Goal: Task Accomplishment & Management: Manage account settings

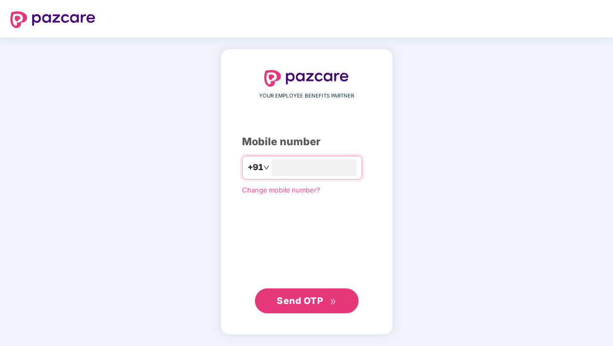
type input "**********"
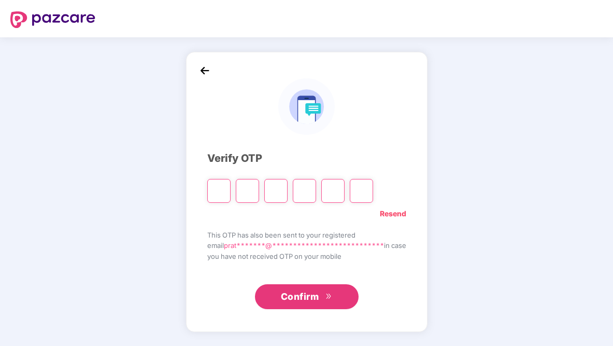
paste input "*"
type input "*"
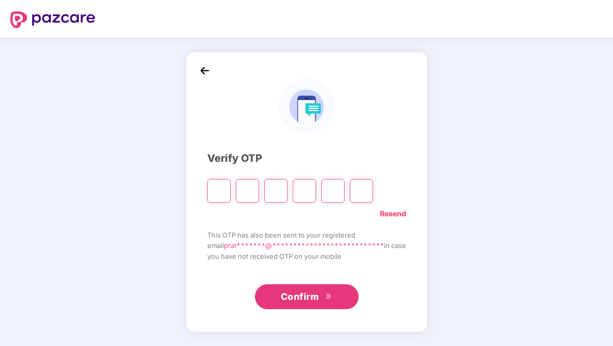
type input "*"
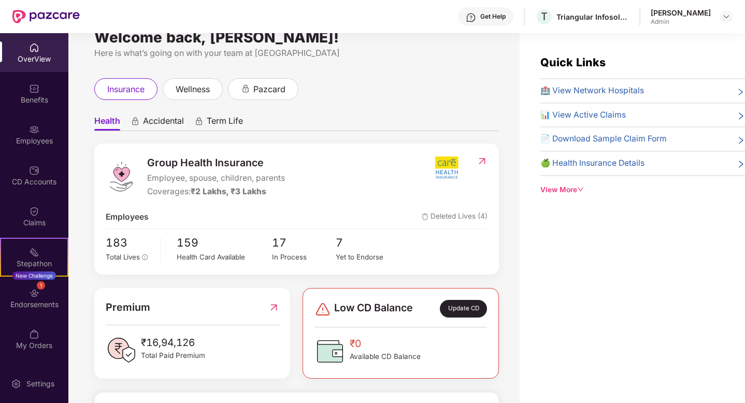
scroll to position [21, 0]
click at [613, 18] on img at bounding box center [727, 16] width 8 height 8
click at [486, 100] on div "Health Accidental Term Life Group Health Insurance Employee, spouse, children, …" at bounding box center [296, 348] width 405 height 497
click at [613, 18] on img at bounding box center [727, 16] width 8 height 8
click at [462, 76] on div "Welcome back, [PERSON_NAME]! Here is what’s going on with your team at Pazcare …" at bounding box center [293, 224] width 451 height 383
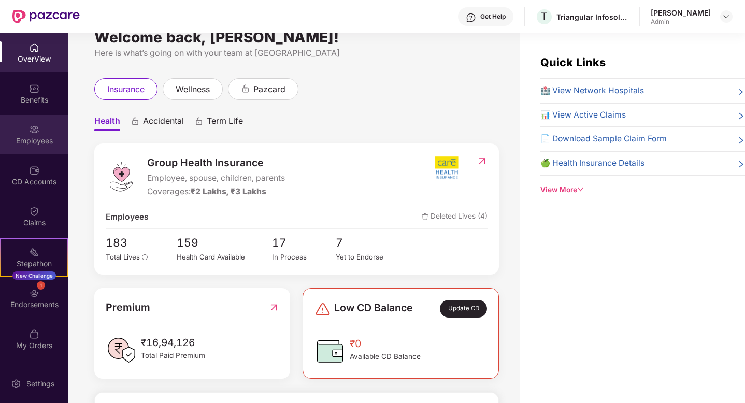
click at [39, 141] on div "Employees" at bounding box center [34, 141] width 68 height 10
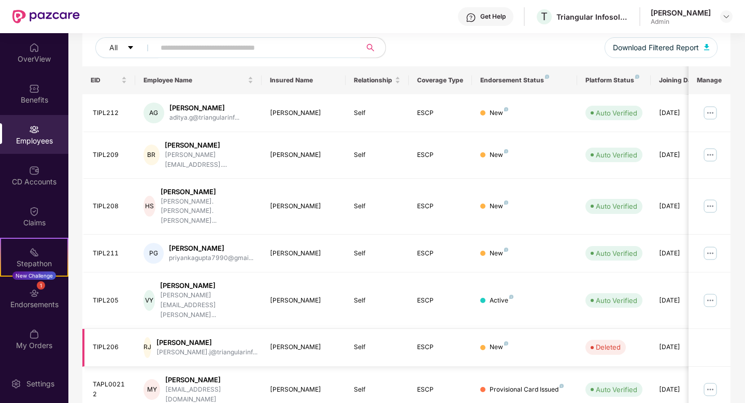
scroll to position [234, 0]
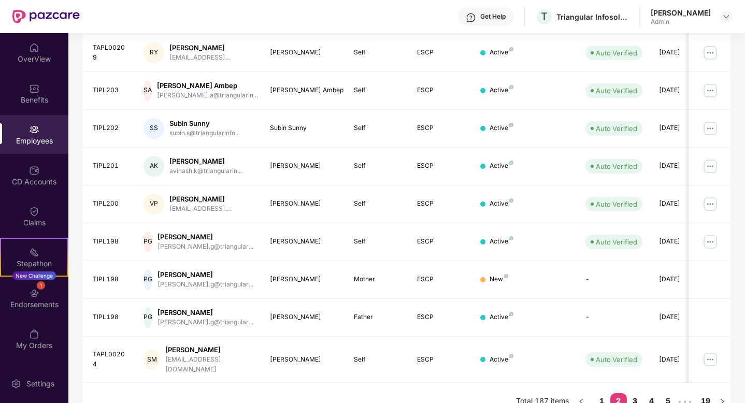
click at [613, 345] on link "3" at bounding box center [635, 401] width 17 height 16
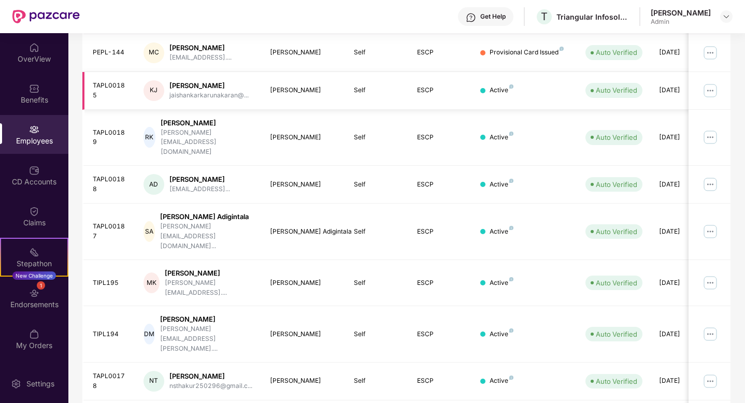
scroll to position [0, 0]
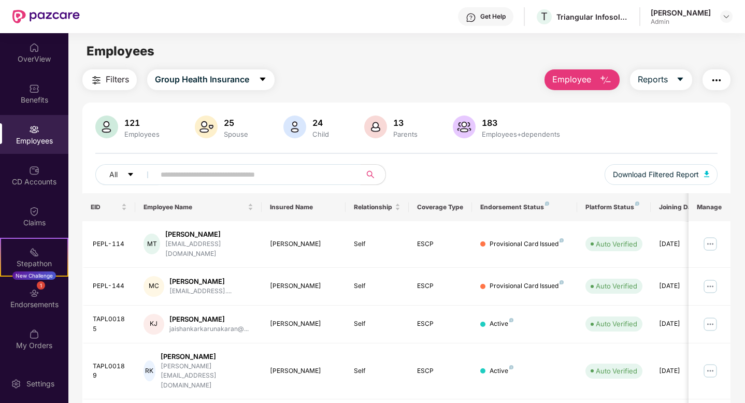
click at [218, 178] on input "text" at bounding box center [254, 175] width 186 height 16
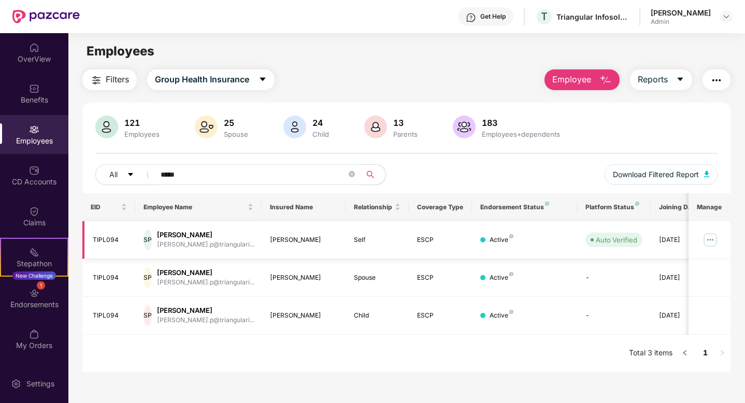
type input "*****"
click at [202, 233] on div "[PERSON_NAME]" at bounding box center [205, 235] width 97 height 10
click at [120, 243] on div "TIPL094" at bounding box center [110, 240] width 34 height 10
click at [613, 244] on div "Auto Verified" at bounding box center [616, 240] width 41 height 10
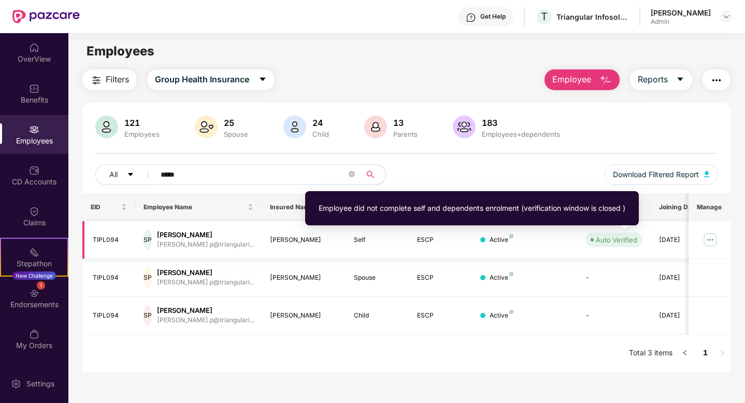
drag, startPoint x: 621, startPoint y: 243, endPoint x: 563, endPoint y: 241, distance: 57.6
click at [613, 244] on div "Auto Verified" at bounding box center [616, 240] width 41 height 10
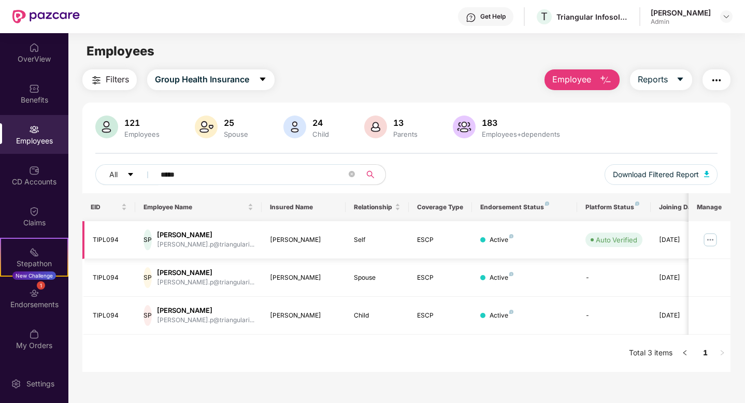
click at [516, 244] on div "Active" at bounding box center [525, 240] width 89 height 10
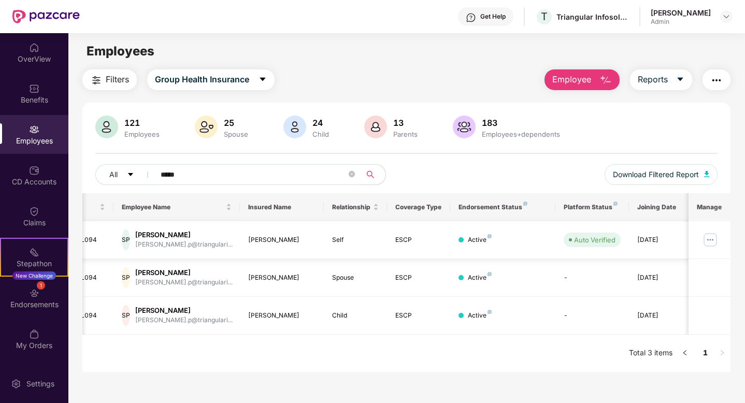
scroll to position [0, 26]
click at [613, 236] on img at bounding box center [710, 240] width 17 height 17
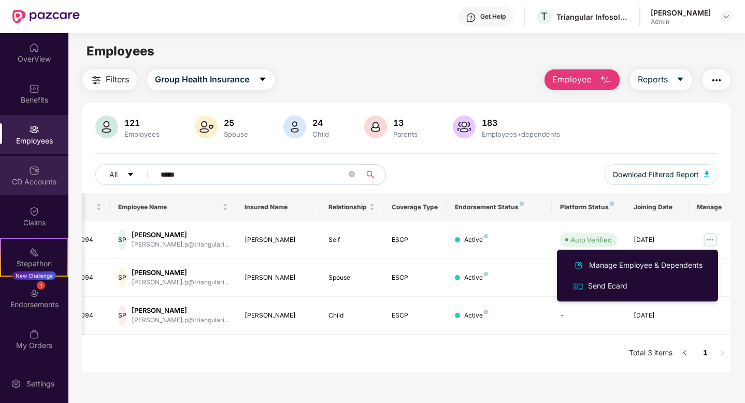
click at [31, 173] on img at bounding box center [34, 170] width 10 height 10
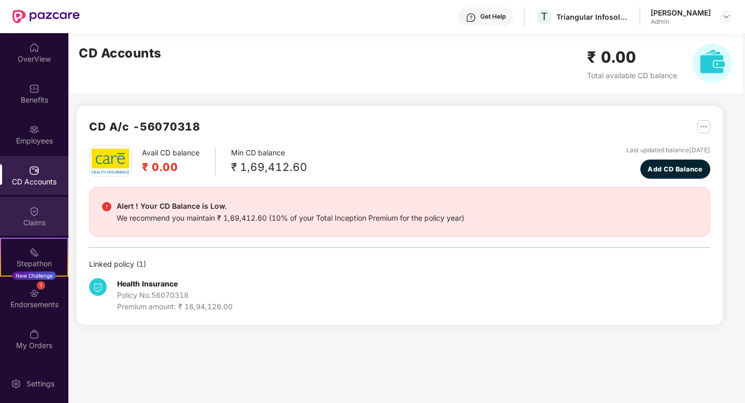
click at [44, 226] on div "Claims" at bounding box center [34, 223] width 68 height 10
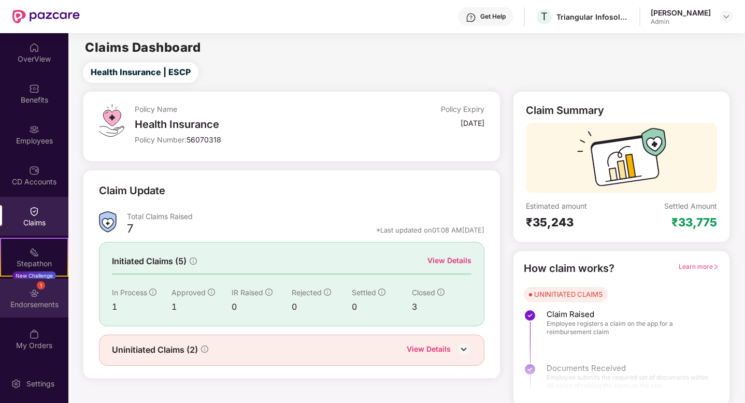
click at [38, 293] on img at bounding box center [34, 293] width 10 height 10
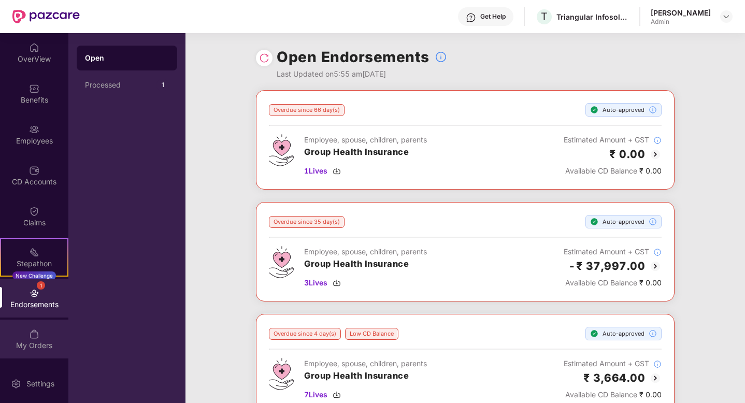
click at [33, 335] on img at bounding box center [34, 334] width 10 height 10
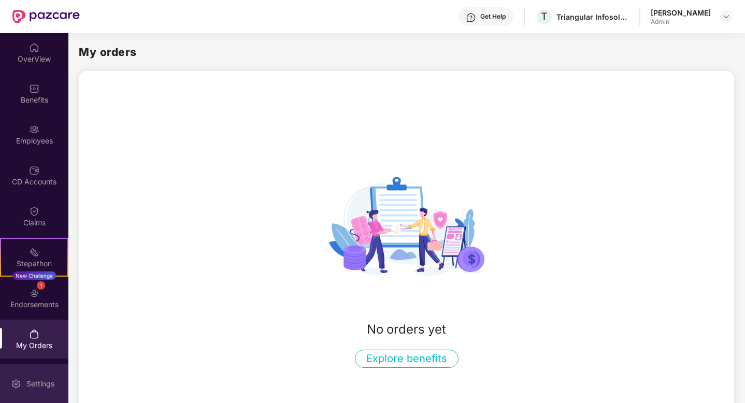
click at [41, 345] on div "Settings" at bounding box center [40, 384] width 34 height 10
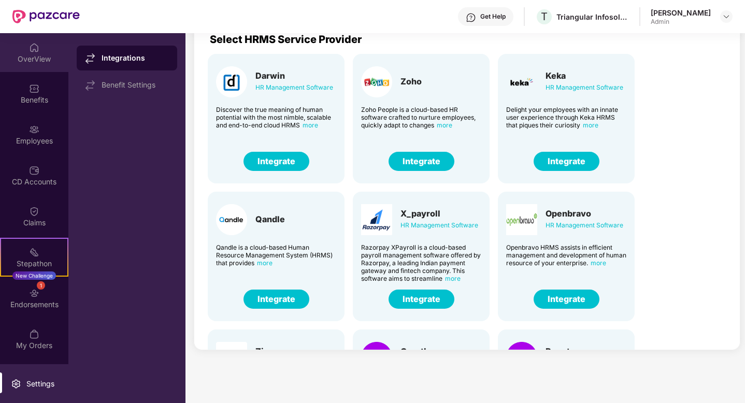
click at [26, 62] on div "OverView" at bounding box center [34, 59] width 68 height 10
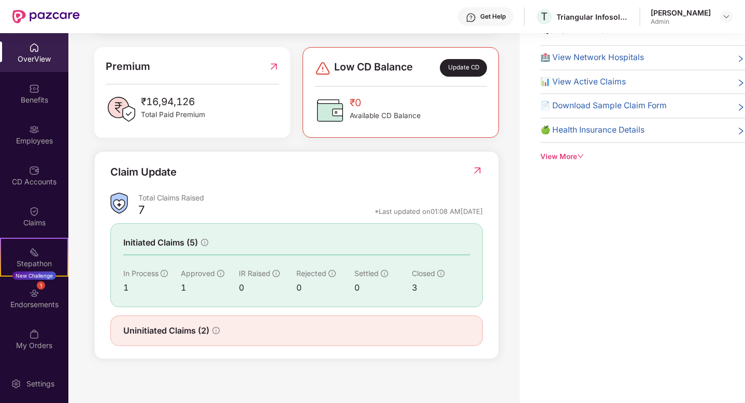
scroll to position [229, 0]
click at [562, 151] on div "View More" at bounding box center [643, 156] width 205 height 11
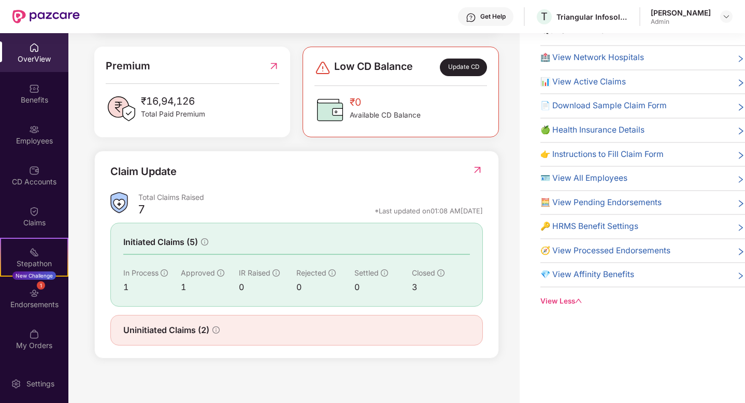
click at [508, 53] on div "Welcome back, [PERSON_NAME]! Here is what’s going on with your team at Pazcare …" at bounding box center [293, 191] width 451 height 383
click at [603, 82] on span "📊 View Active Claims" at bounding box center [584, 82] width 86 height 13
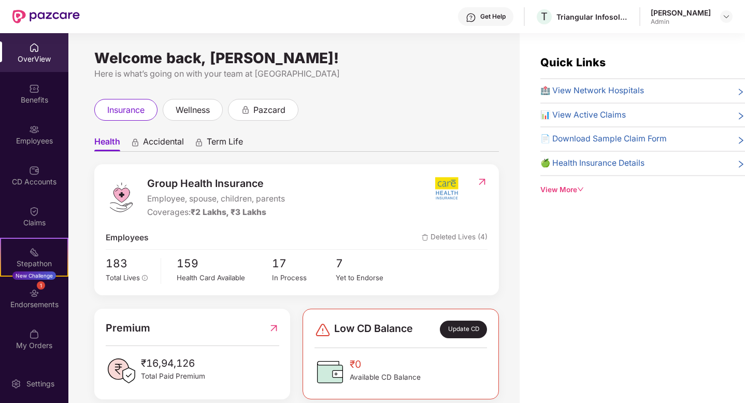
click at [568, 185] on div "View More" at bounding box center [643, 190] width 205 height 11
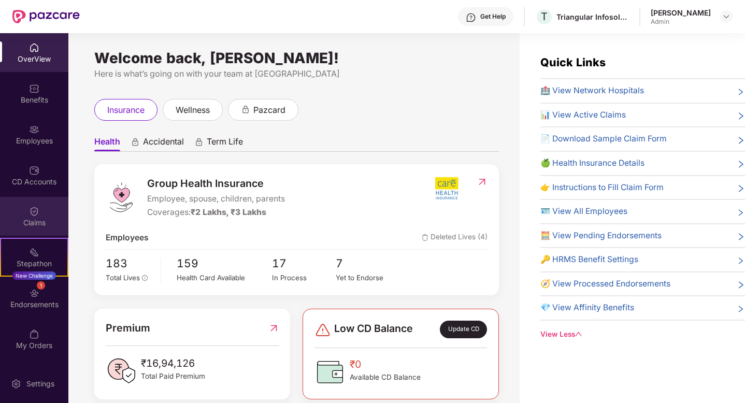
click at [38, 207] on img at bounding box center [34, 211] width 10 height 10
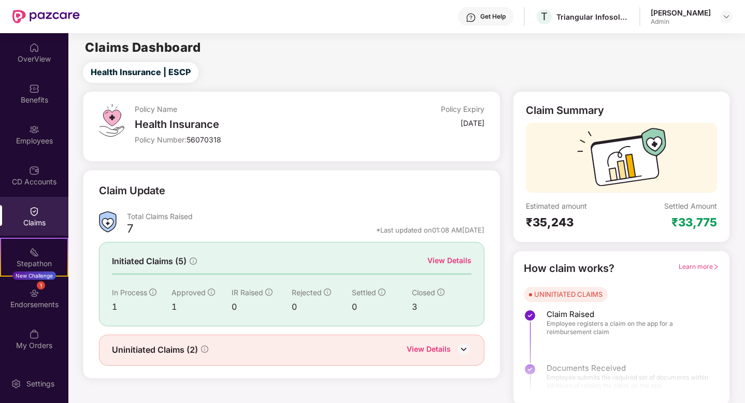
scroll to position [3, 0]
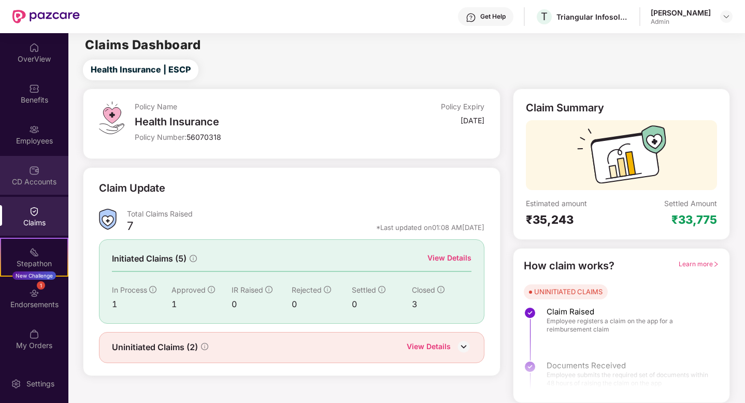
click at [26, 184] on div "CD Accounts" at bounding box center [34, 182] width 68 height 10
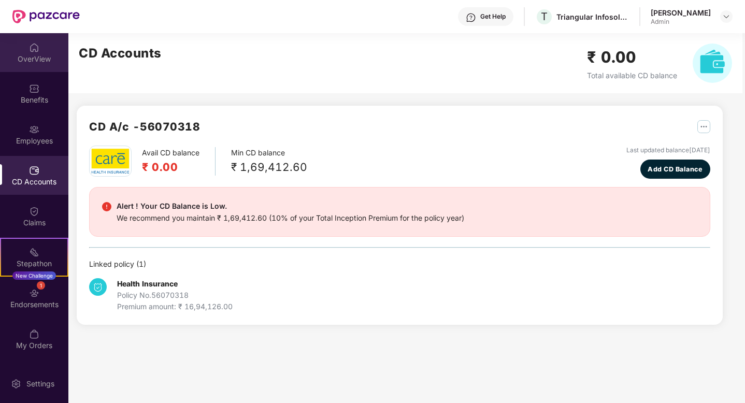
click at [35, 57] on div "OverView" at bounding box center [34, 59] width 68 height 10
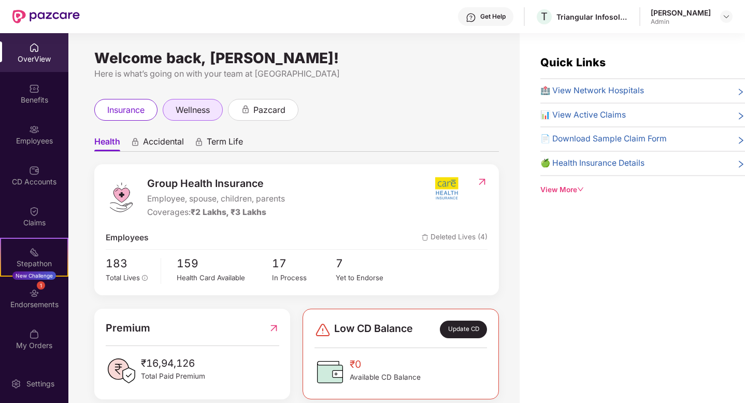
click at [199, 107] on span "wellness" at bounding box center [193, 110] width 34 height 13
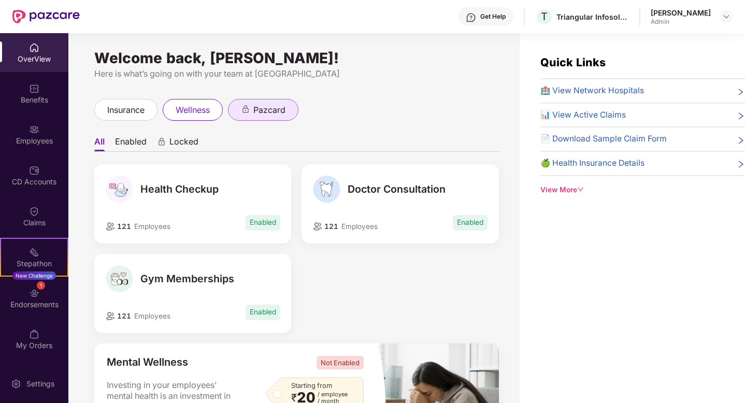
click at [266, 115] on span "pazcard" at bounding box center [269, 110] width 32 height 13
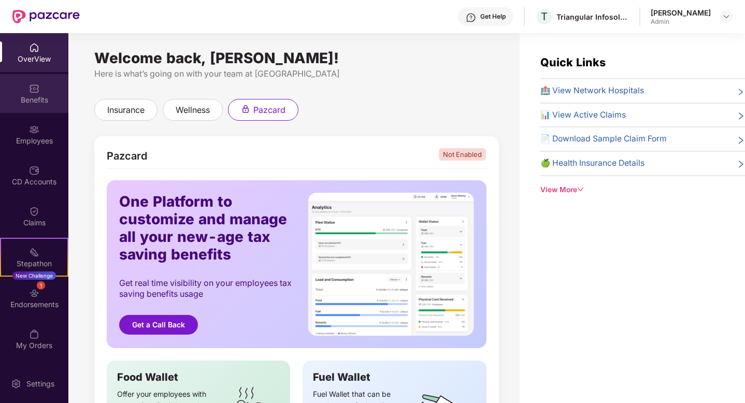
click at [34, 88] on img at bounding box center [34, 88] width 10 height 10
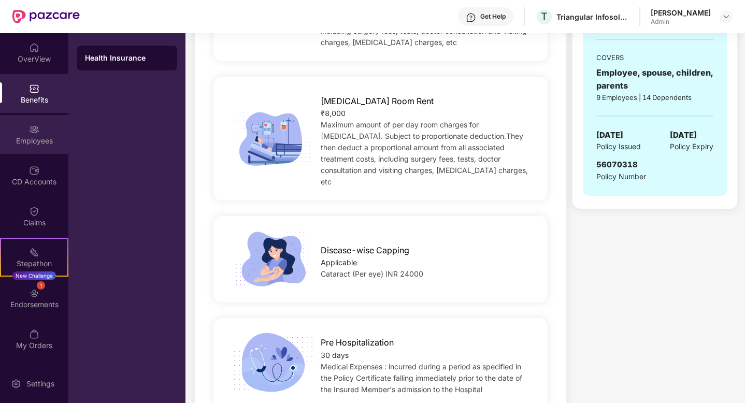
click at [35, 142] on div "Employees" at bounding box center [34, 141] width 68 height 10
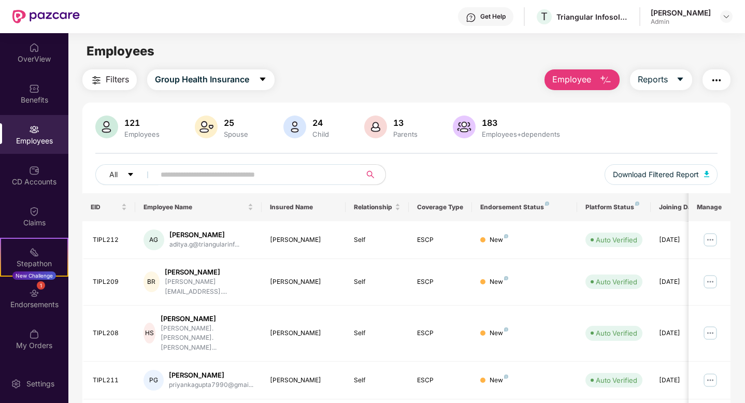
click at [134, 122] on div "121" at bounding box center [141, 123] width 39 height 10
click at [162, 171] on input "text" at bounding box center [254, 175] width 186 height 16
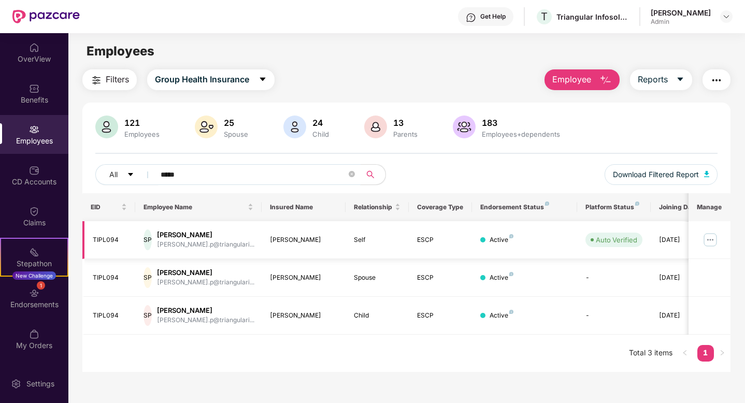
type input "*****"
click at [152, 243] on div "SP" at bounding box center [148, 240] width 8 height 21
click at [489, 243] on div "Active" at bounding box center [525, 240] width 89 height 10
click at [491, 241] on div "Active" at bounding box center [502, 240] width 24 height 10
click at [510, 244] on div "Active" at bounding box center [502, 240] width 24 height 10
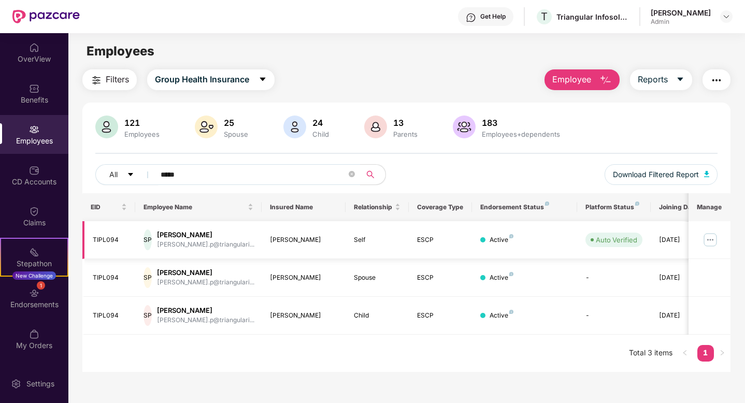
click at [713, 237] on img at bounding box center [710, 240] width 17 height 17
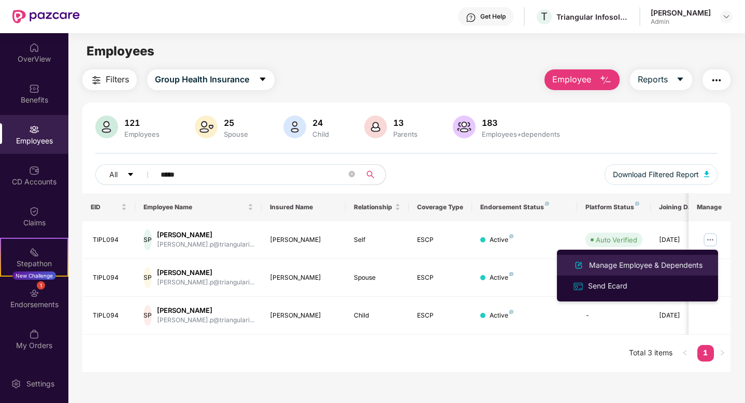
click at [694, 261] on div "Manage Employee & Dependents" at bounding box center [646, 265] width 118 height 11
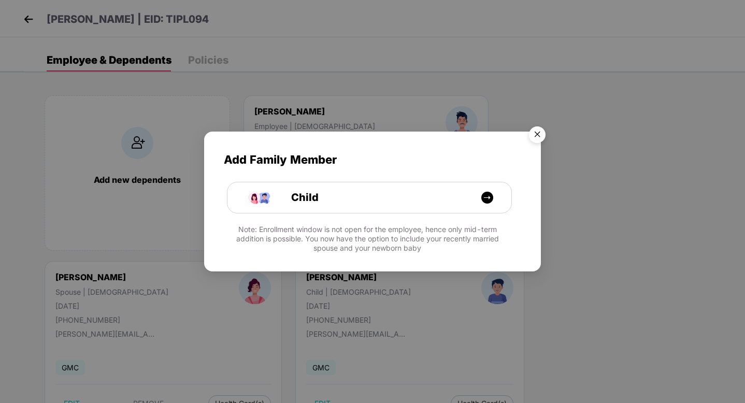
click at [537, 138] on img "Close" at bounding box center [537, 136] width 29 height 29
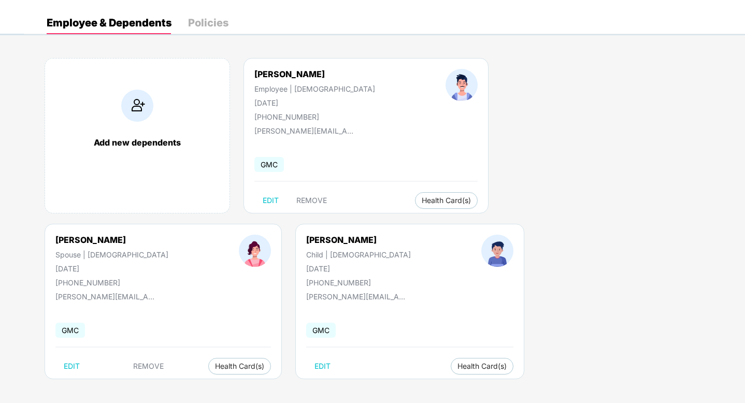
scroll to position [39, 0]
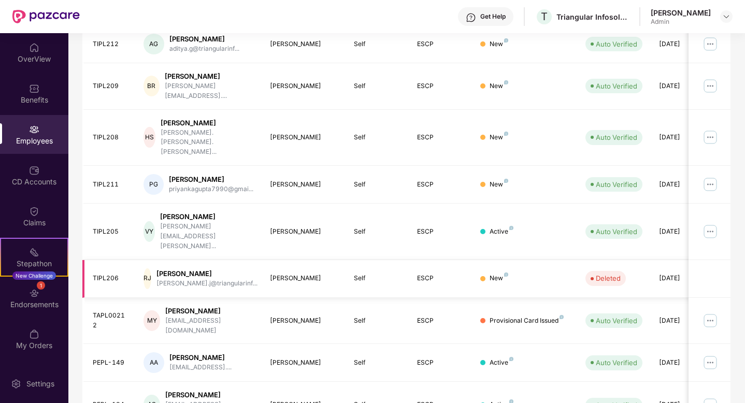
scroll to position [234, 0]
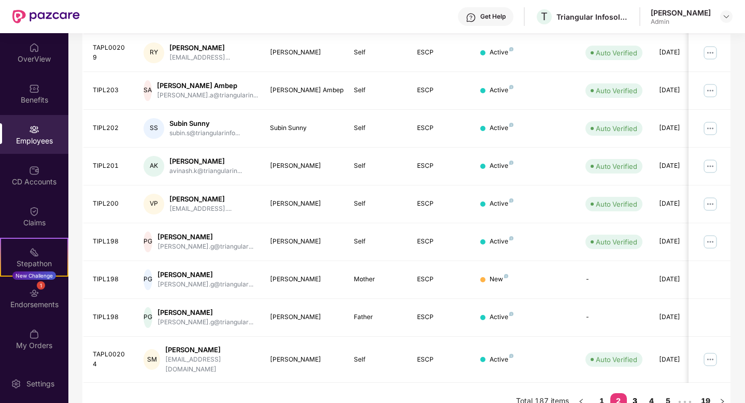
click at [630, 393] on link "3" at bounding box center [635, 401] width 17 height 16
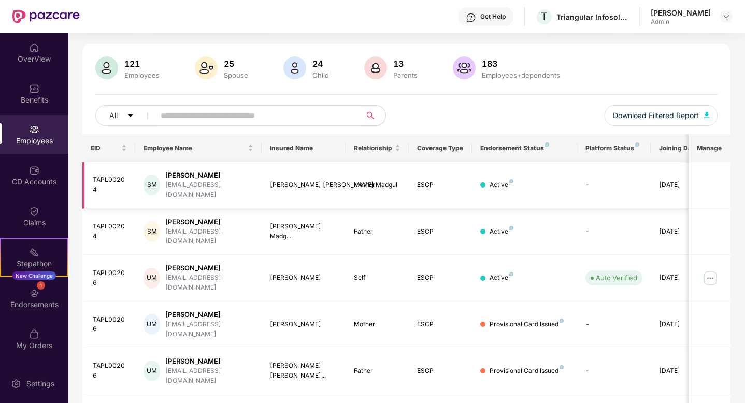
scroll to position [0, 0]
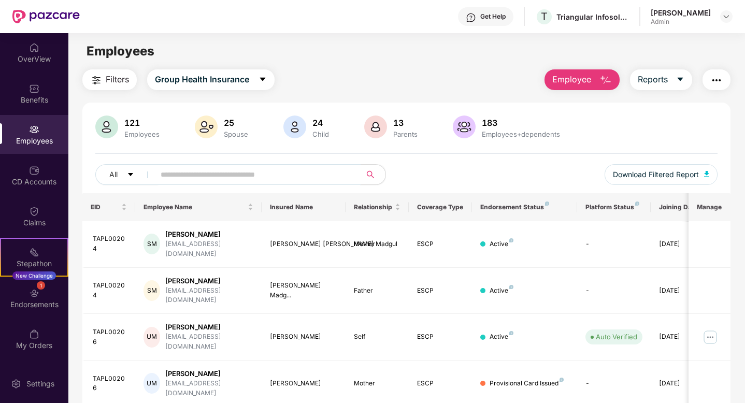
click at [222, 172] on input "text" at bounding box center [254, 175] width 186 height 16
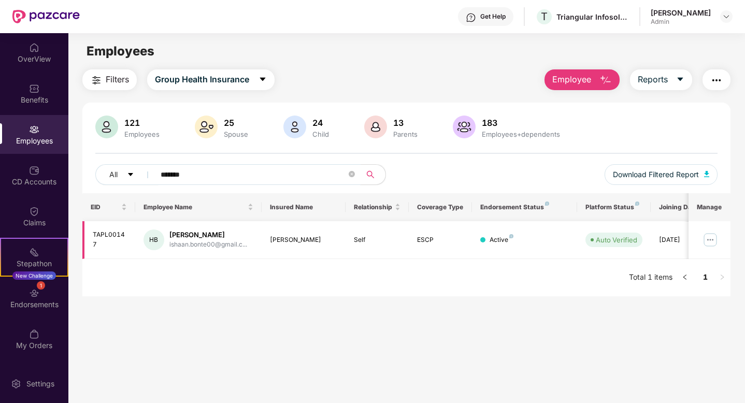
type input "*******"
click at [238, 245] on div "ishaan.bonte00@gmail.c..." at bounding box center [209, 245] width 78 height 10
click at [525, 251] on td "Active" at bounding box center [524, 240] width 105 height 38
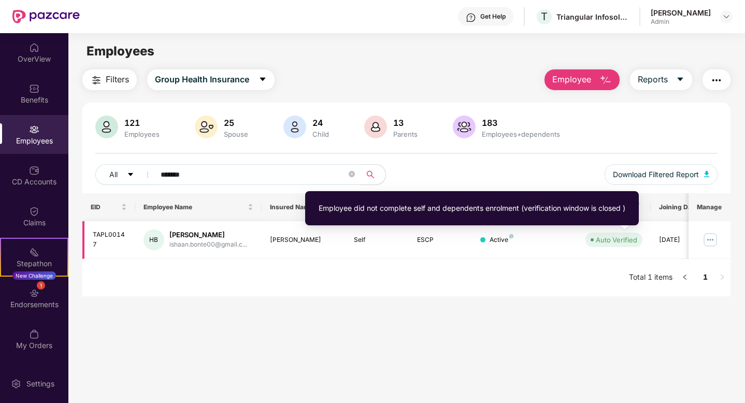
click at [619, 243] on div "Auto Verified" at bounding box center [616, 240] width 41 height 10
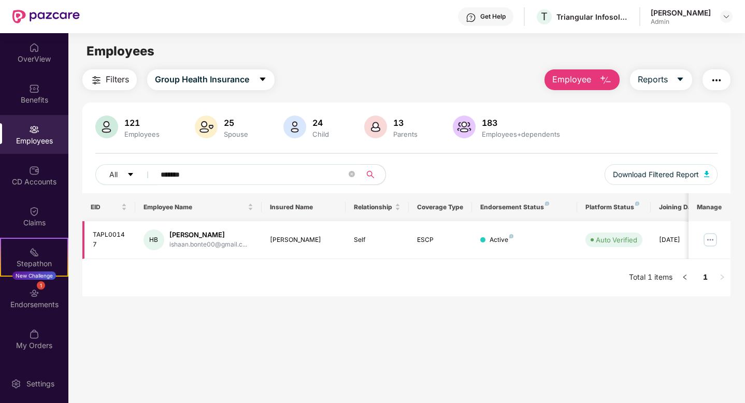
click at [711, 242] on img at bounding box center [710, 240] width 17 height 17
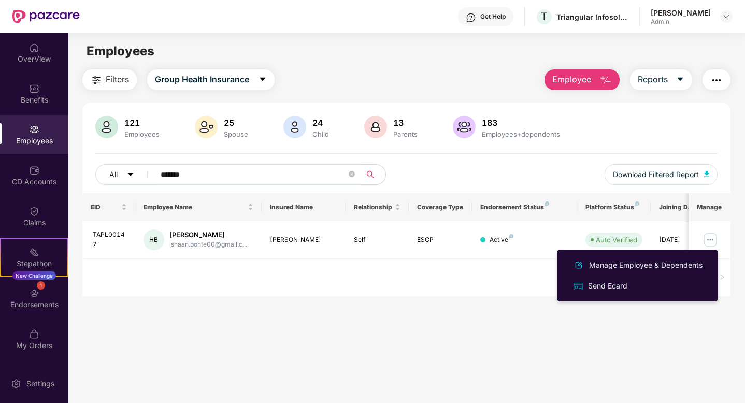
click at [483, 297] on main "Employees Filters Group Health Insurance Employee Reports 121 Employees 25 Spou…" at bounding box center [406, 234] width 676 height 403
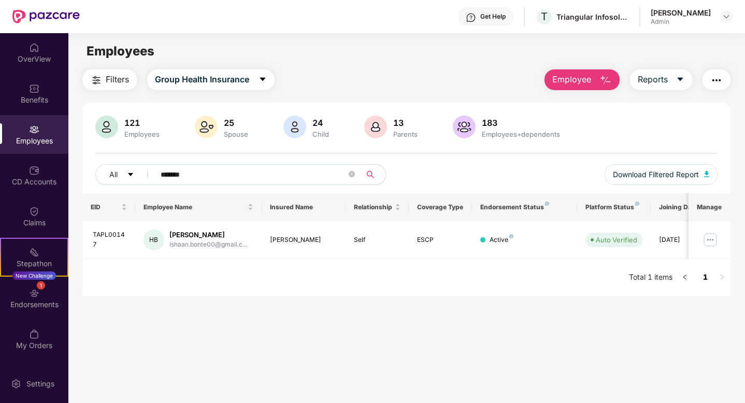
click at [712, 277] on link "1" at bounding box center [706, 278] width 17 height 16
click at [654, 290] on div "EID Employee Name Insured Name Relationship Coverage Type Endorsement Status Pl…" at bounding box center [406, 244] width 648 height 103
click at [578, 342] on main "Employees Filters Group Health Insurance Employee Reports 121 Employees 25 Spou…" at bounding box center [406, 234] width 676 height 403
click at [195, 245] on div "ishaan.bonte00@gmail.c..." at bounding box center [209, 245] width 78 height 10
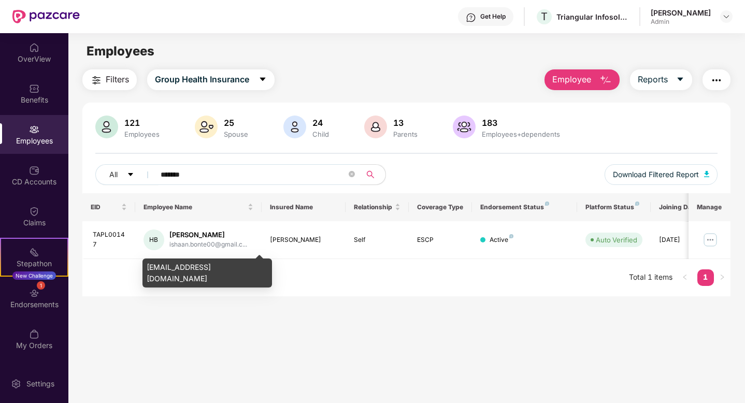
click at [220, 267] on div "ishaan.bonte00@gmail.com" at bounding box center [208, 273] width 130 height 29
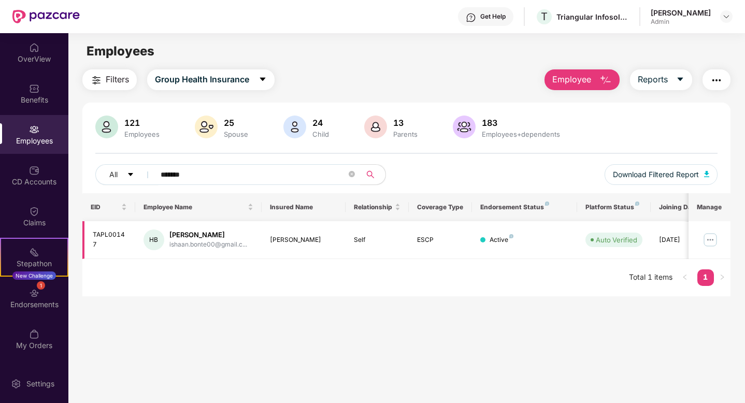
click at [711, 238] on img at bounding box center [710, 240] width 17 height 17
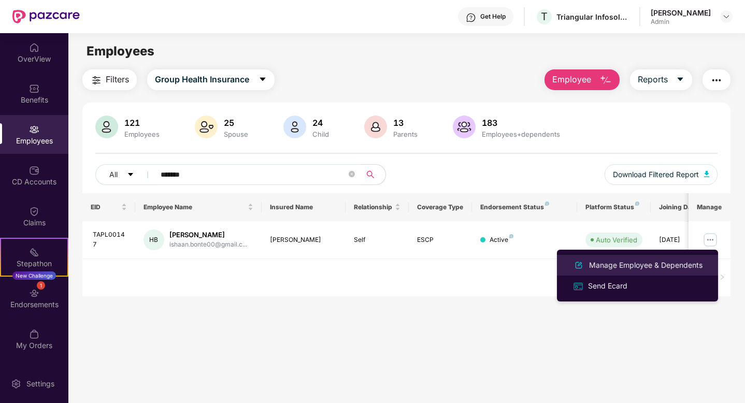
click at [630, 267] on div "Manage Employee & Dependents" at bounding box center [646, 265] width 118 height 11
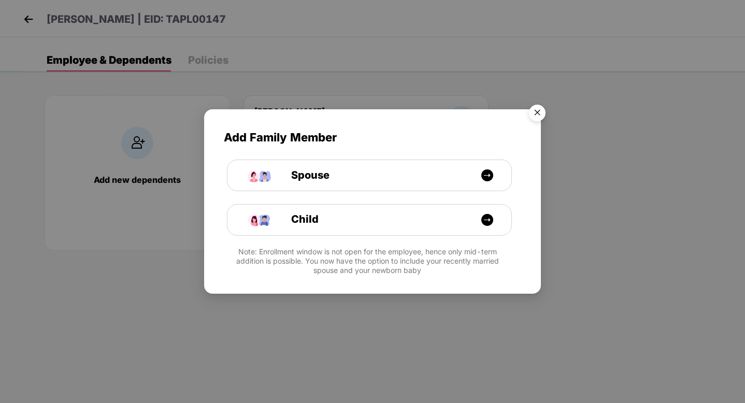
click at [540, 114] on img "Close" at bounding box center [537, 114] width 29 height 29
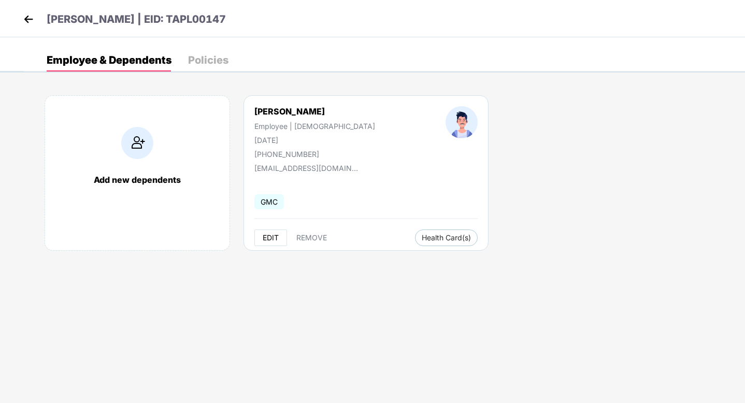
click at [277, 235] on span "EDIT" at bounding box center [271, 238] width 16 height 8
select select "****"
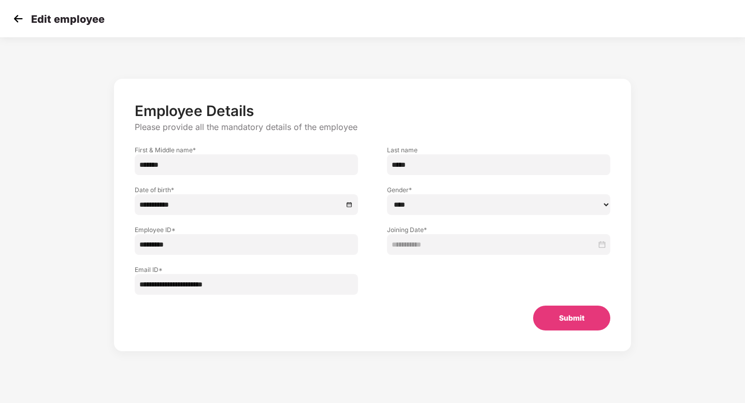
click at [247, 284] on input "**********" at bounding box center [246, 284] width 223 height 21
type input "**********"
click at [576, 322] on button "Submit" at bounding box center [571, 318] width 77 height 25
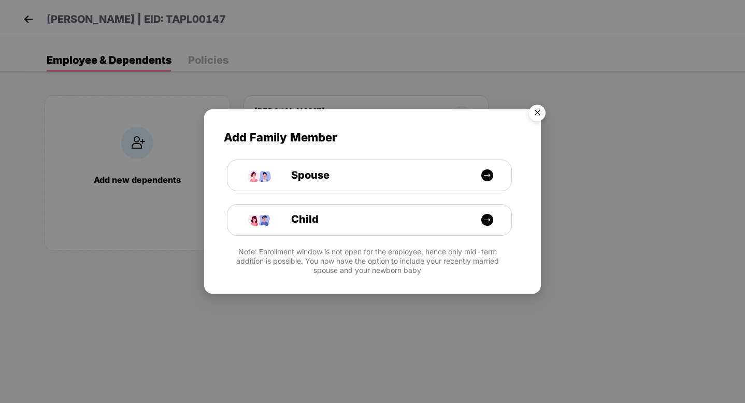
click at [538, 107] on img "Close" at bounding box center [537, 114] width 29 height 29
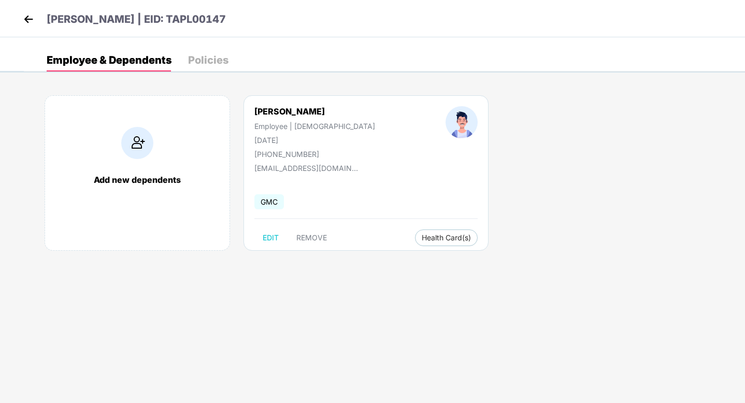
click at [22, 19] on img at bounding box center [29, 19] width 16 height 16
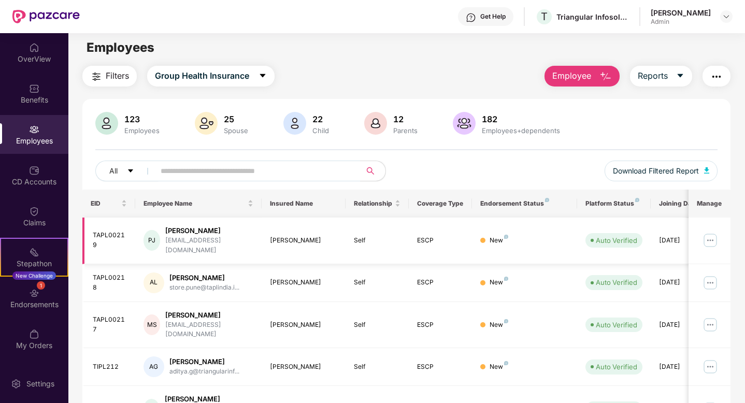
scroll to position [4, 0]
click at [540, 156] on div "123 Employees 25 Spouse 22 Child 12 Parents 182 Employees+dependents All Downlo…" at bounding box center [406, 150] width 648 height 78
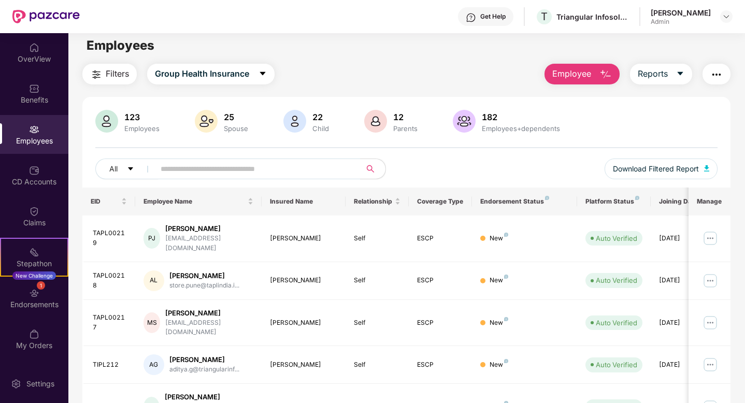
scroll to position [6, 0]
click at [558, 155] on div "123 Employees 25 Spouse 22 Child 12 Parents 182 Employees+dependents All Downlo…" at bounding box center [406, 148] width 648 height 78
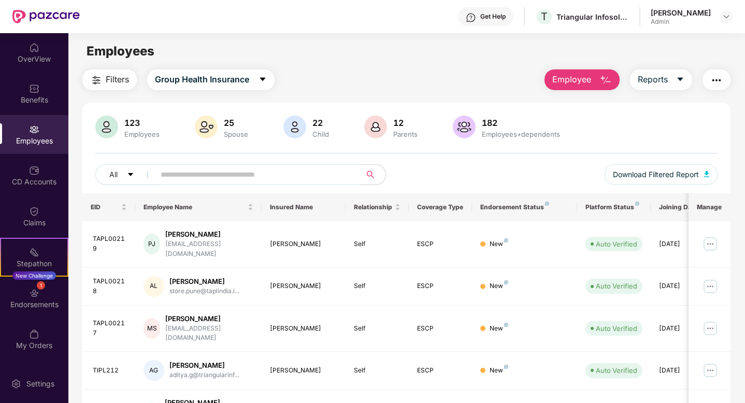
click at [463, 96] on div "Filters Group Health Insurance Employee Reports 123 Employees 25 Spouse 22 Chil…" at bounding box center [406, 388] width 648 height 639
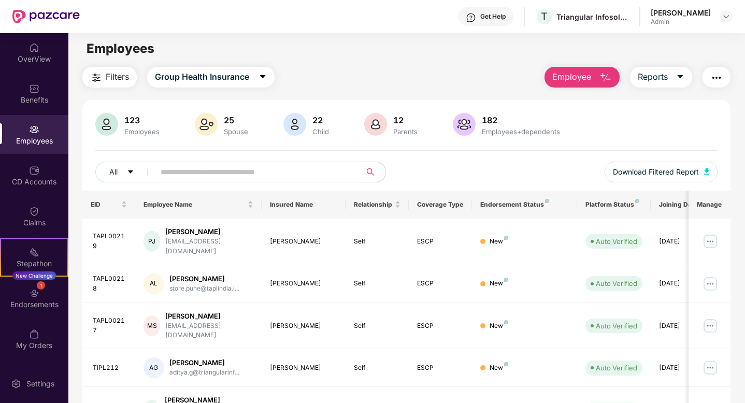
scroll to position [4, 0]
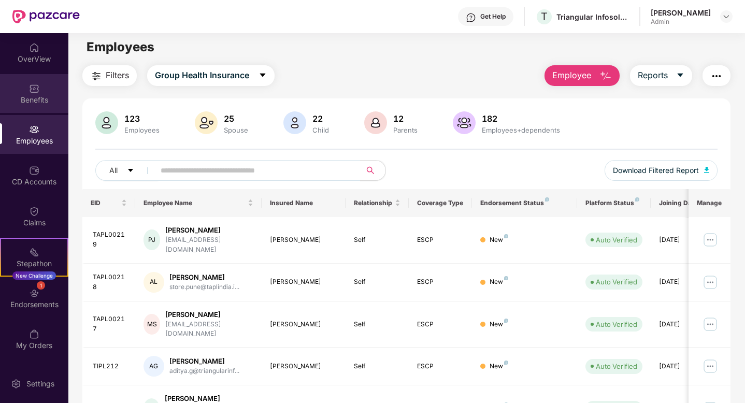
click at [52, 97] on div "Benefits" at bounding box center [34, 100] width 68 height 10
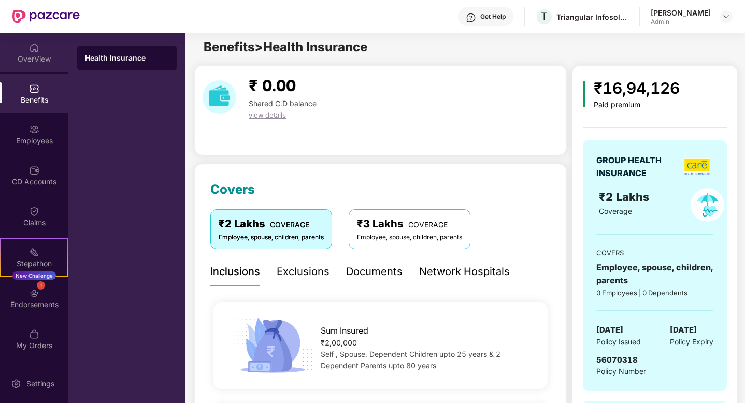
click at [41, 59] on div "OverView" at bounding box center [34, 59] width 68 height 10
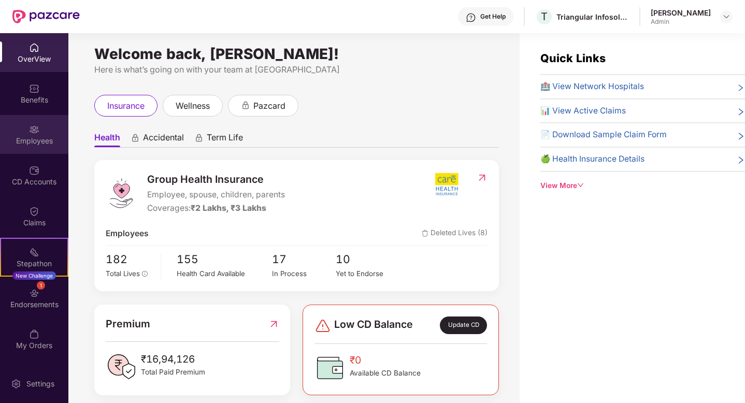
click at [31, 137] on div "Employees" at bounding box center [34, 141] width 68 height 10
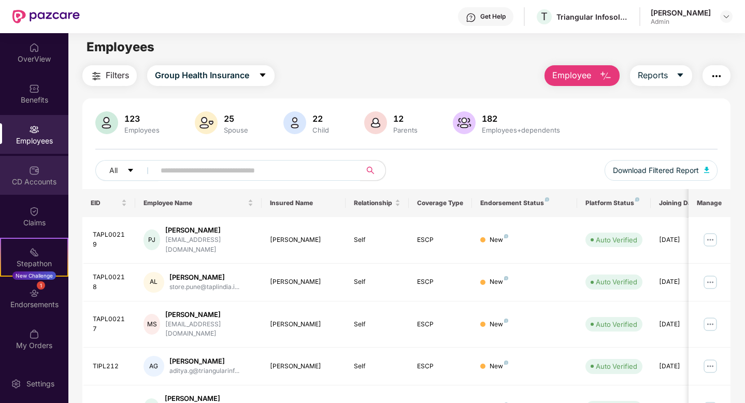
click at [41, 179] on div "CD Accounts" at bounding box center [34, 182] width 68 height 10
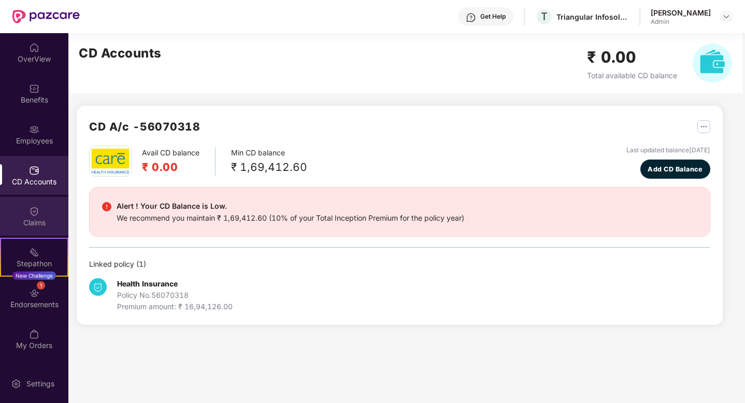
click at [39, 205] on div at bounding box center [34, 210] width 10 height 10
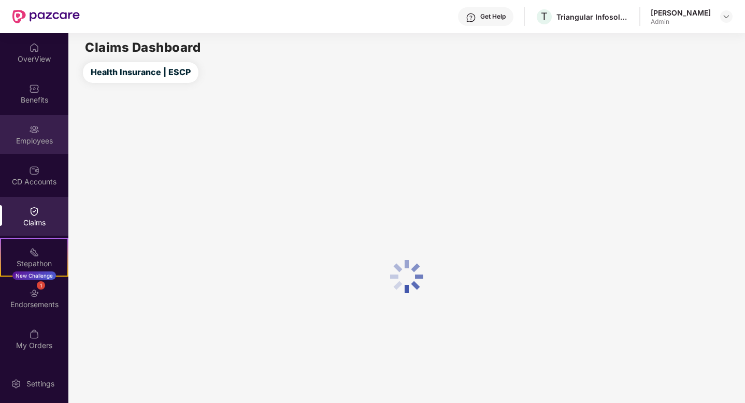
click at [27, 132] on div "Employees" at bounding box center [34, 134] width 68 height 39
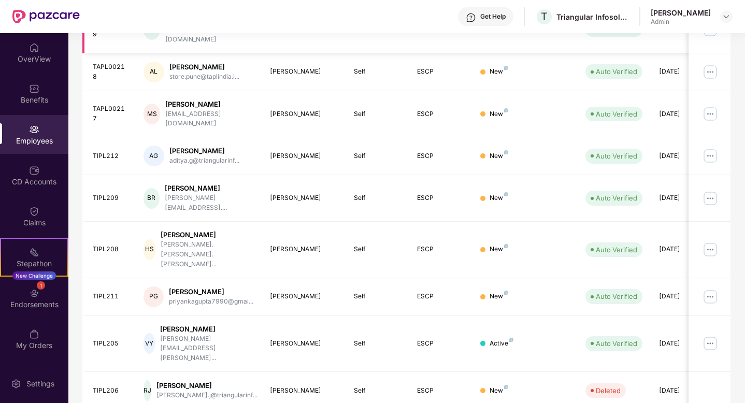
scroll to position [234, 0]
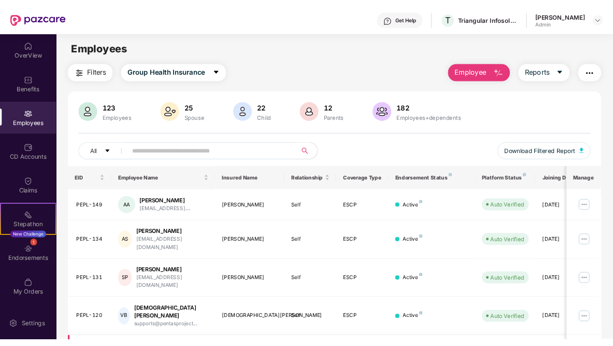
scroll to position [0, 0]
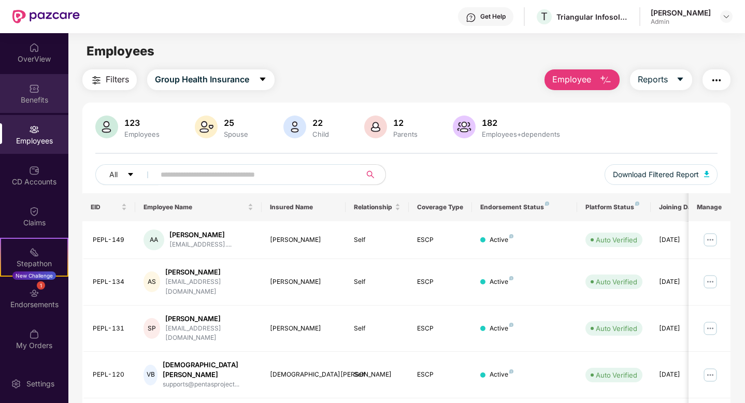
click at [37, 100] on div "Benefits" at bounding box center [34, 100] width 68 height 10
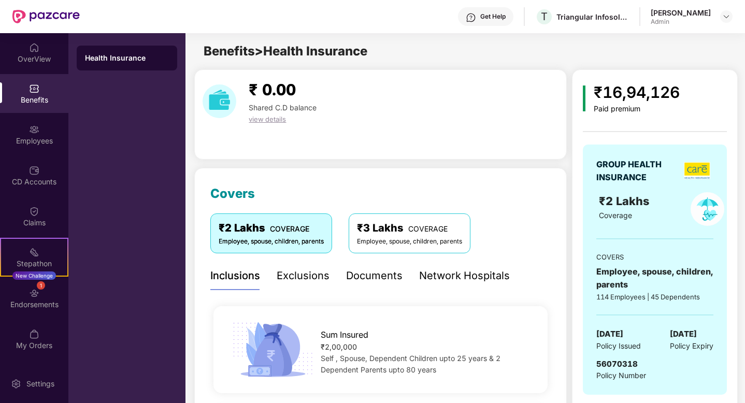
click at [40, 93] on div "Benefits" at bounding box center [34, 93] width 68 height 39
click at [38, 57] on div "OverView" at bounding box center [34, 59] width 68 height 10
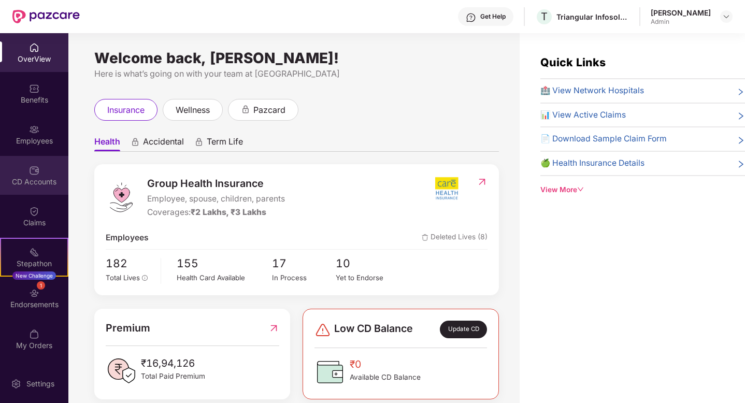
click at [36, 178] on div "CD Accounts" at bounding box center [34, 182] width 68 height 10
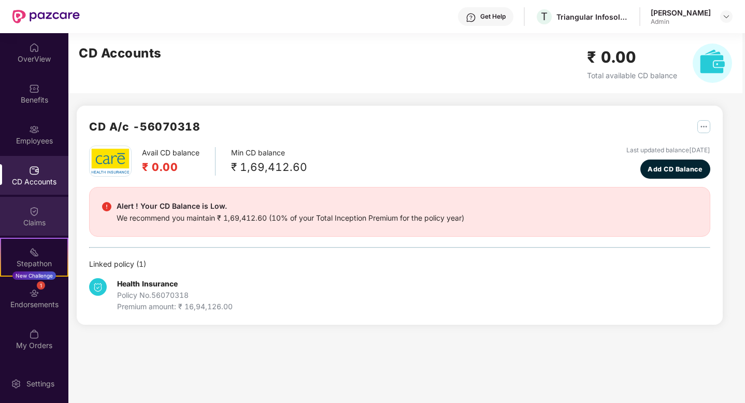
click at [22, 215] on div "Claims" at bounding box center [34, 216] width 68 height 39
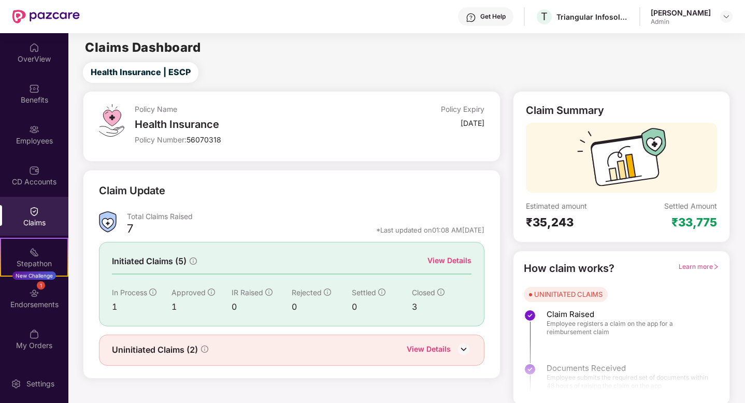
click at [43, 292] on div "1 Endorsements" at bounding box center [34, 298] width 68 height 39
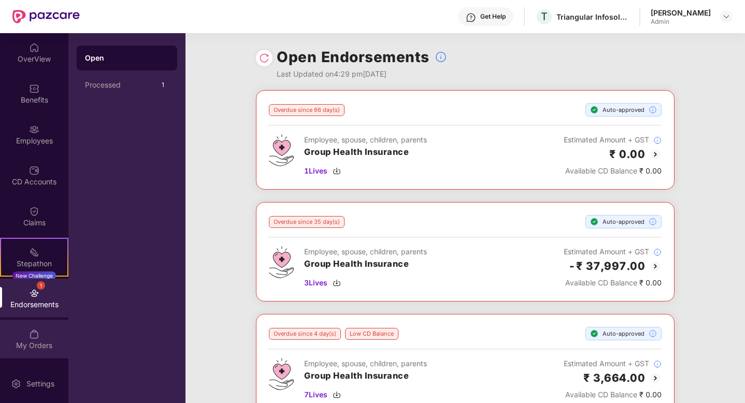
click at [37, 335] on img at bounding box center [34, 334] width 10 height 10
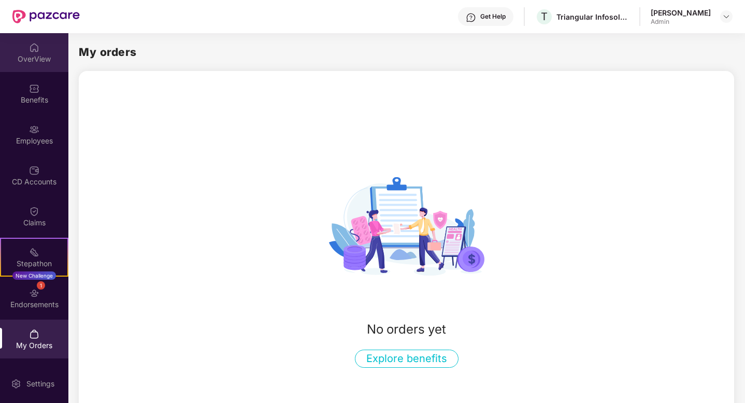
click at [39, 58] on div "OverView" at bounding box center [34, 59] width 68 height 10
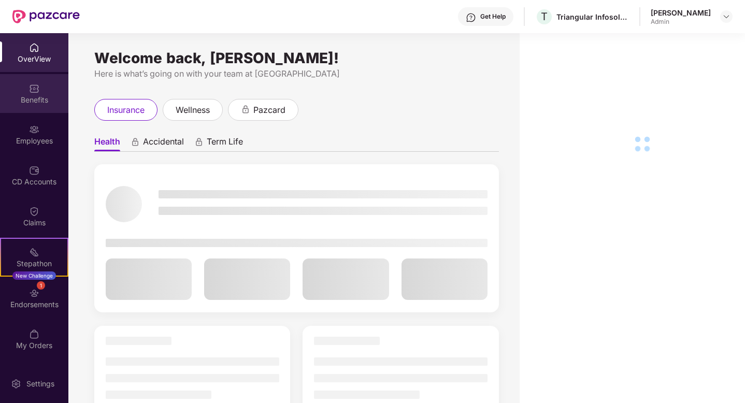
click at [40, 86] on div "Benefits" at bounding box center [34, 93] width 68 height 39
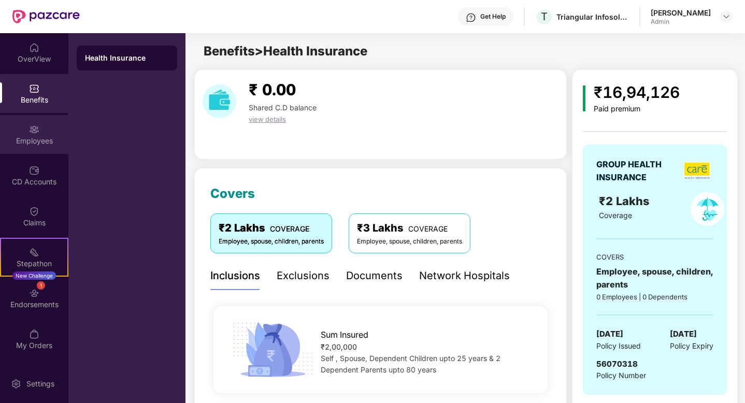
click at [25, 143] on div "Employees" at bounding box center [34, 141] width 68 height 10
